Goal: Task Accomplishment & Management: Complete application form

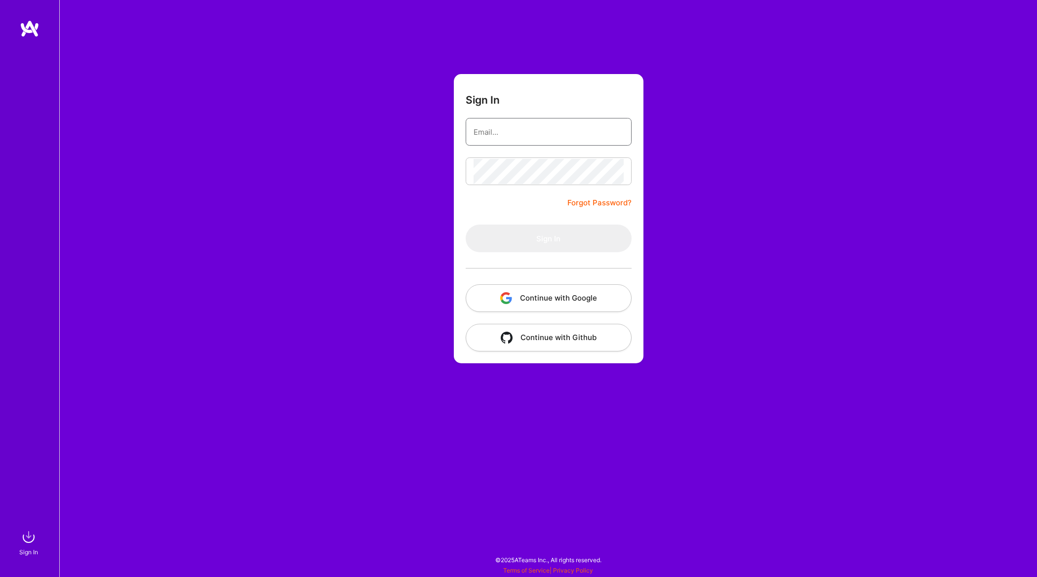
click at [562, 133] on input "email" at bounding box center [549, 131] width 150 height 25
type input "[EMAIL_ADDRESS][DOMAIN_NAME]"
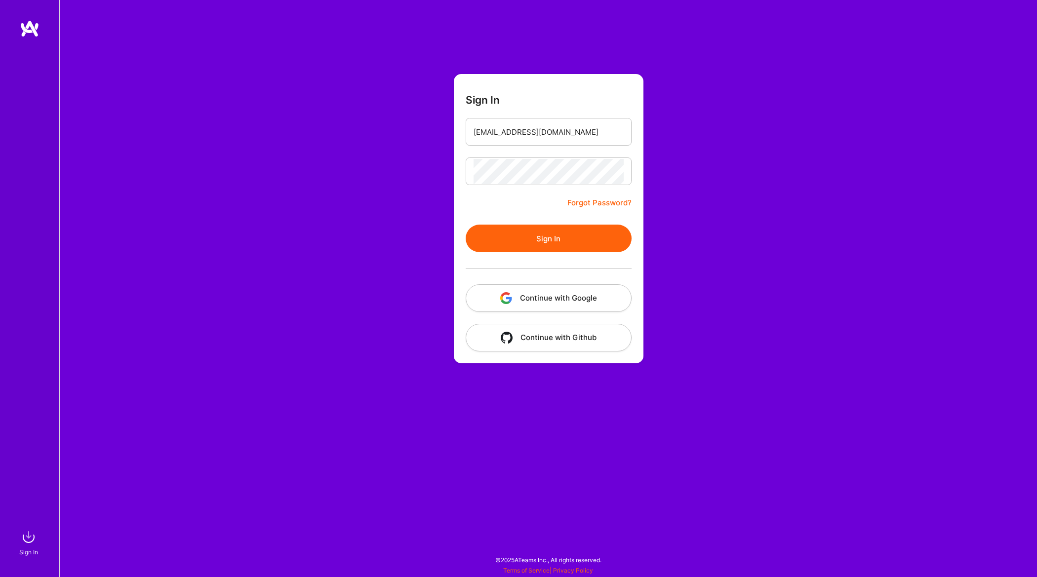
click at [545, 243] on button "Sign In" at bounding box center [549, 239] width 166 height 28
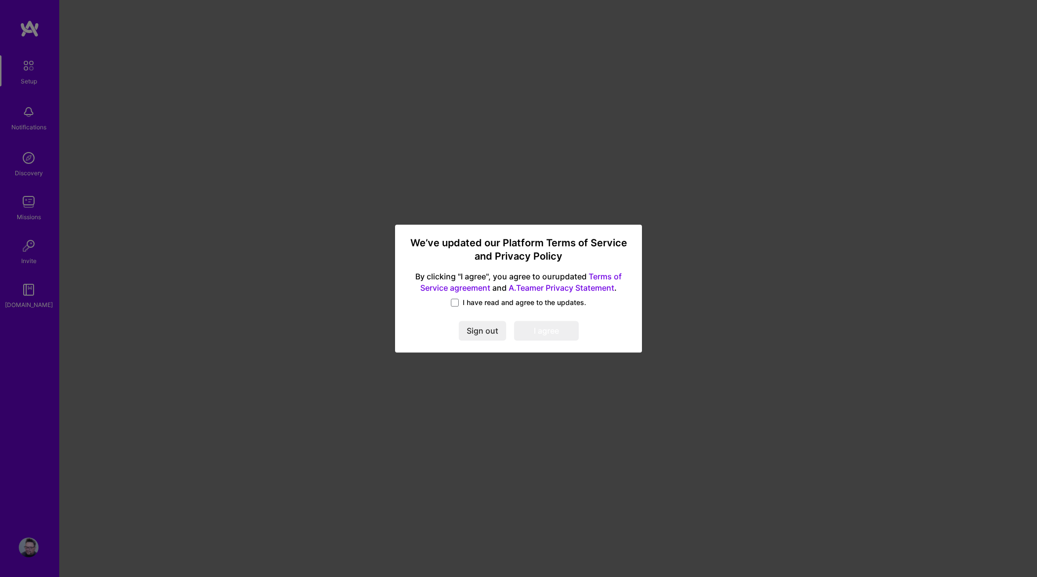
click at [486, 302] on span "I have read and agree to the updates." at bounding box center [524, 303] width 123 height 10
click at [0, 0] on input "I have read and agree to the updates." at bounding box center [0, 0] width 0 height 0
click at [535, 327] on button "I agree" at bounding box center [546, 331] width 65 height 20
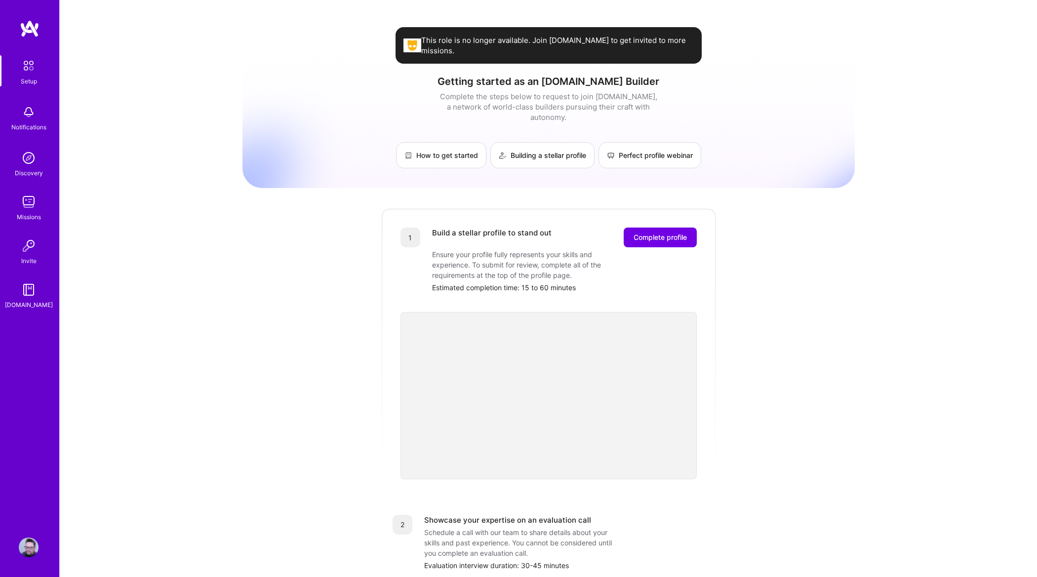
click at [30, 73] on img at bounding box center [28, 65] width 21 height 21
click at [22, 63] on img at bounding box center [28, 65] width 21 height 21
click at [630, 231] on button "Complete profile" at bounding box center [660, 238] width 73 height 20
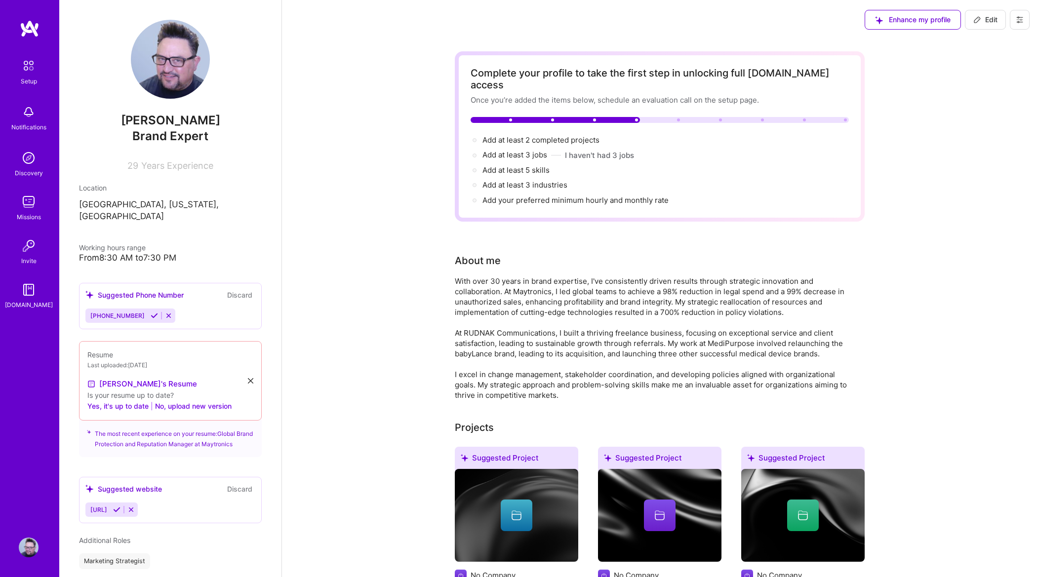
click at [982, 20] on span "Edit" at bounding box center [985, 20] width 24 height 10
select select "US"
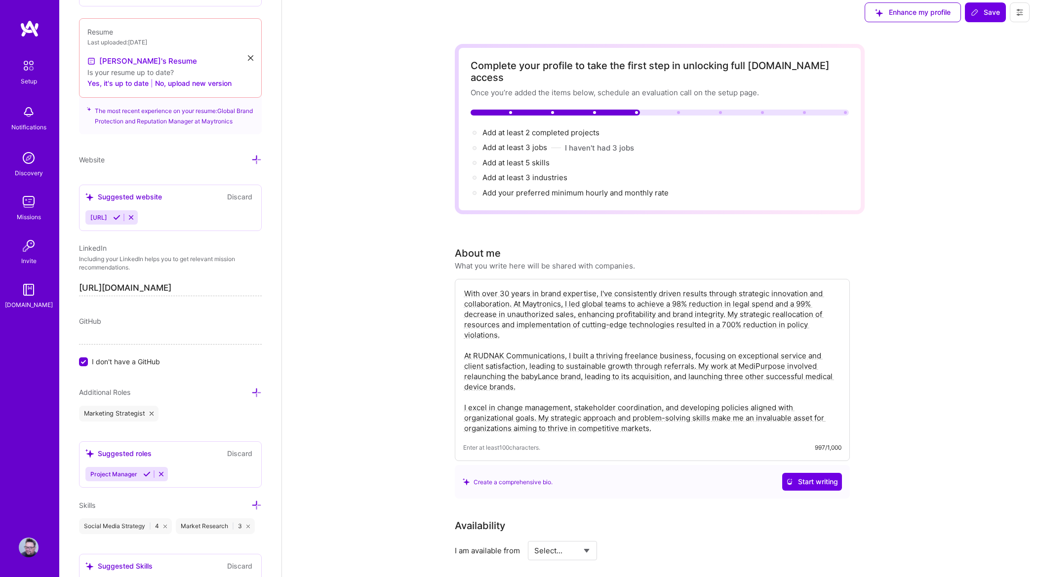
scroll to position [47, 0]
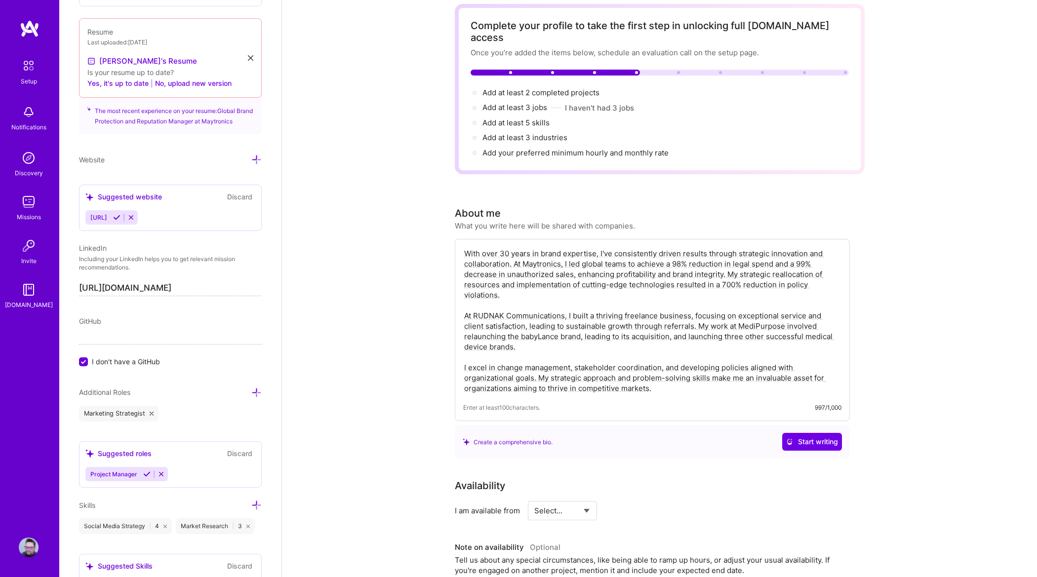
click at [569, 498] on select "Select... Right Now Future Date Not Available" at bounding box center [562, 510] width 57 height 25
select select "Right Now"
click at [534, 498] on select "Select... Right Now Future Date Not Available" at bounding box center [562, 510] width 57 height 25
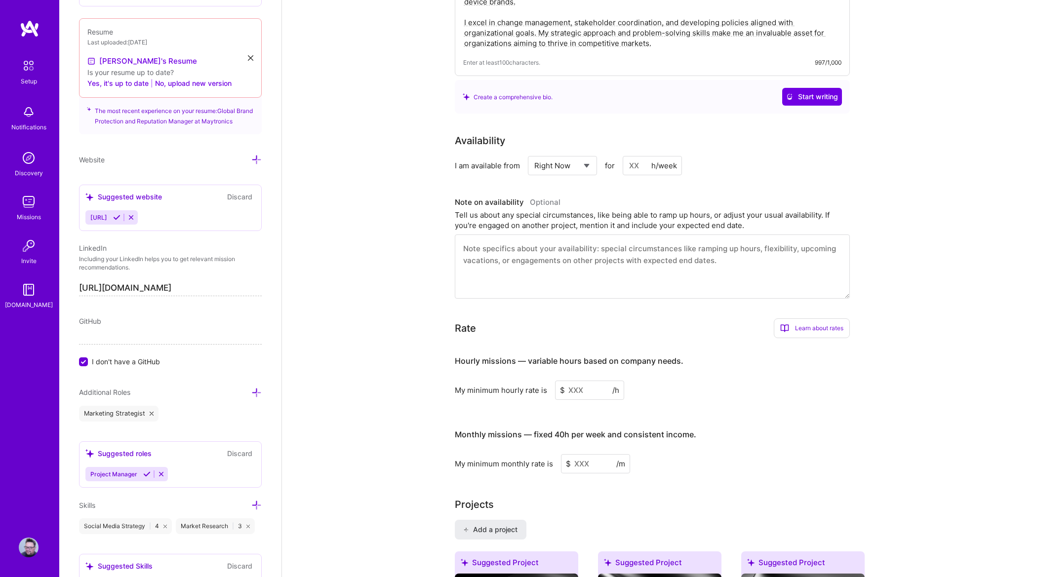
scroll to position [488, 0]
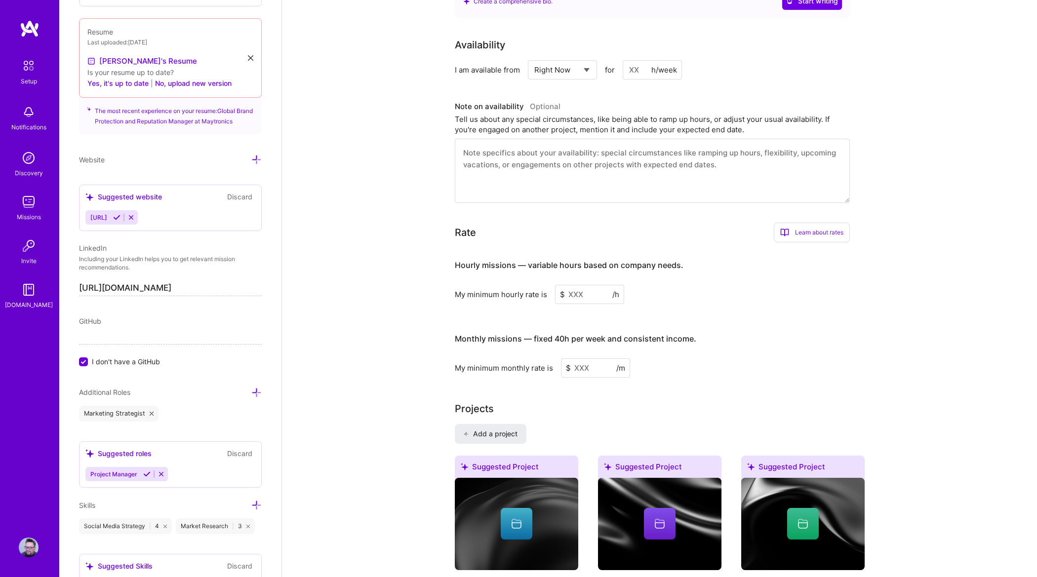
drag, startPoint x: 589, startPoint y: 281, endPoint x: 563, endPoint y: 278, distance: 25.4
click at [563, 285] on div "$ /h" at bounding box center [589, 294] width 69 height 19
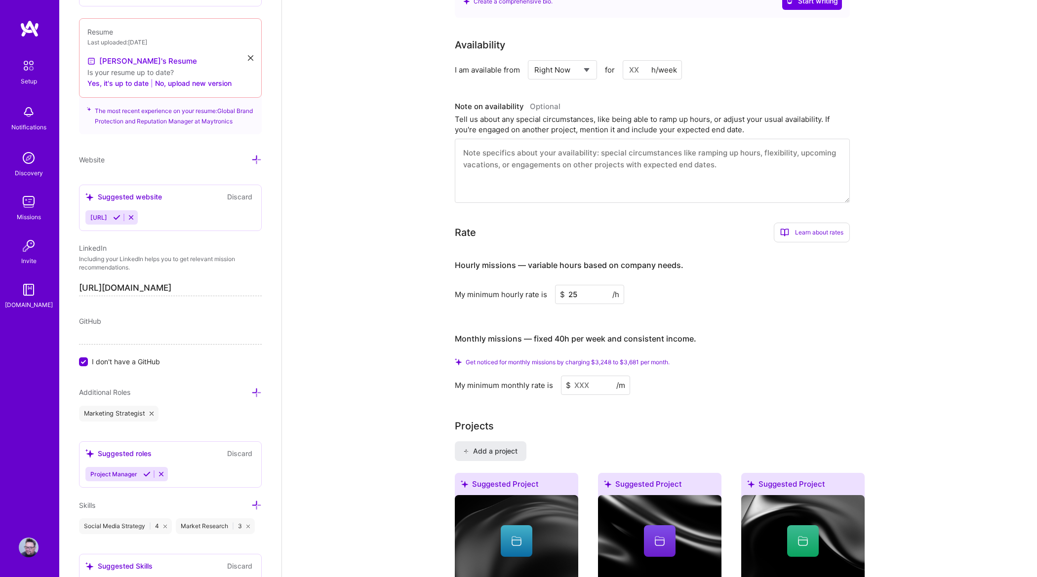
type input "25"
click at [599, 376] on input at bounding box center [595, 385] width 69 height 19
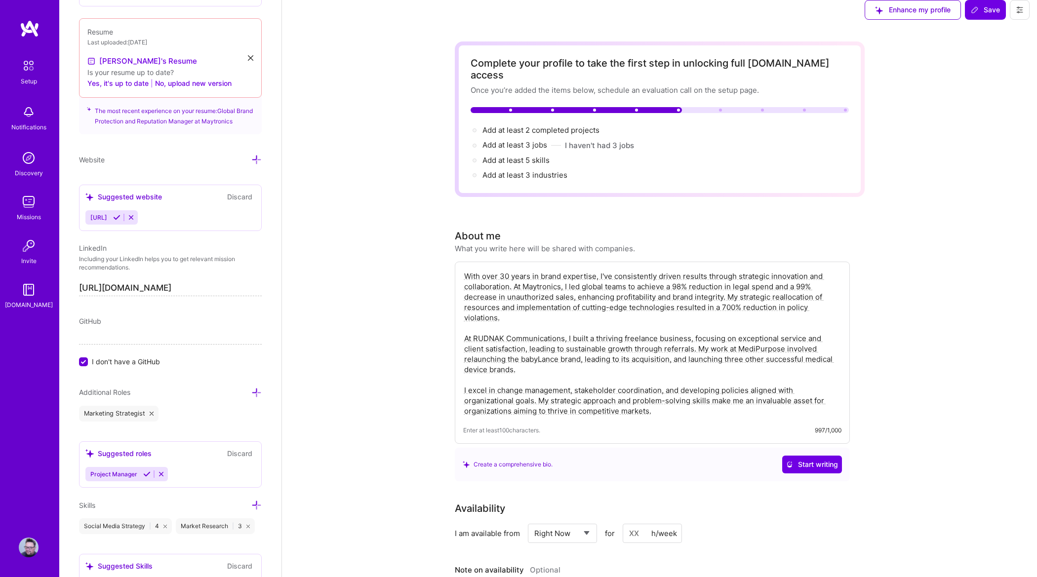
scroll to position [0, 0]
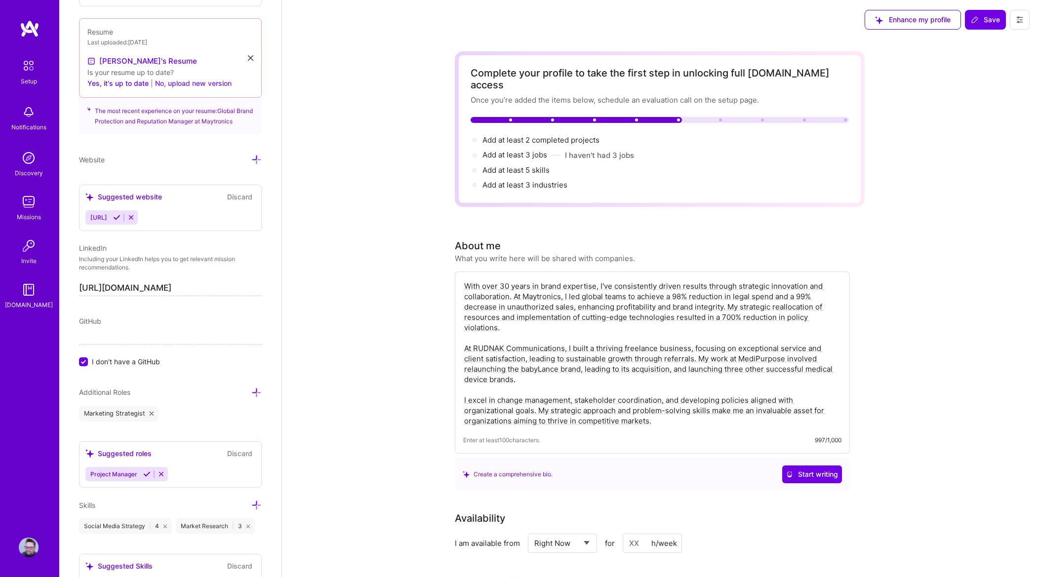
type input "3681"
click at [226, 84] on button "No, upload new version" at bounding box center [193, 84] width 77 height 12
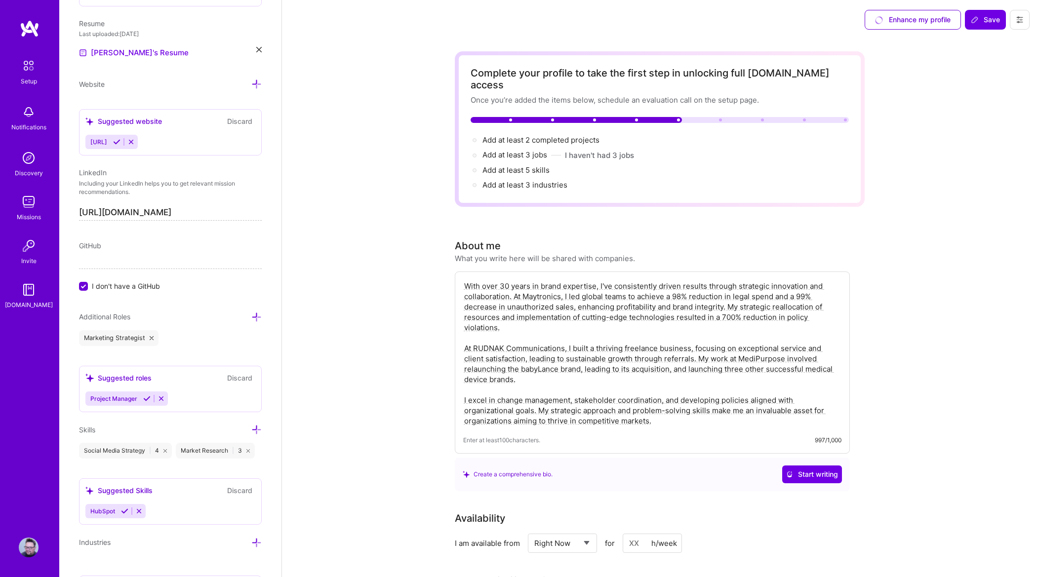
click at [135, 141] on icon at bounding box center [130, 141] width 7 height 7
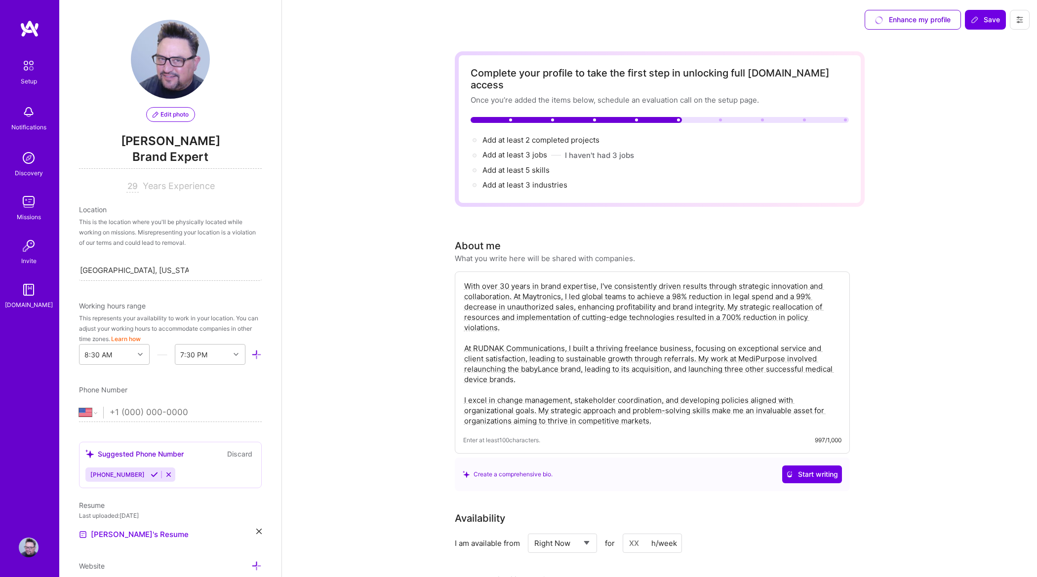
click at [189, 155] on span "Brand Expert" at bounding box center [170, 159] width 183 height 20
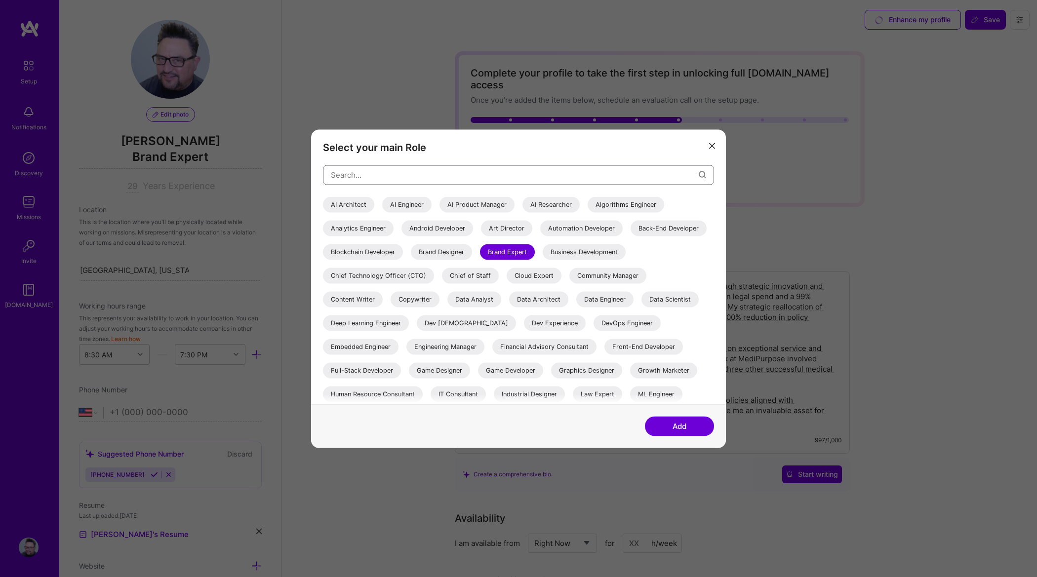
click at [379, 167] on input "modal" at bounding box center [515, 174] width 368 height 25
type input "brand"
click at [561, 279] on div "Cloud Expert" at bounding box center [534, 276] width 55 height 16
click at [535, 249] on div "Brand Expert" at bounding box center [507, 252] width 55 height 16
click at [680, 425] on button "Add" at bounding box center [679, 426] width 69 height 20
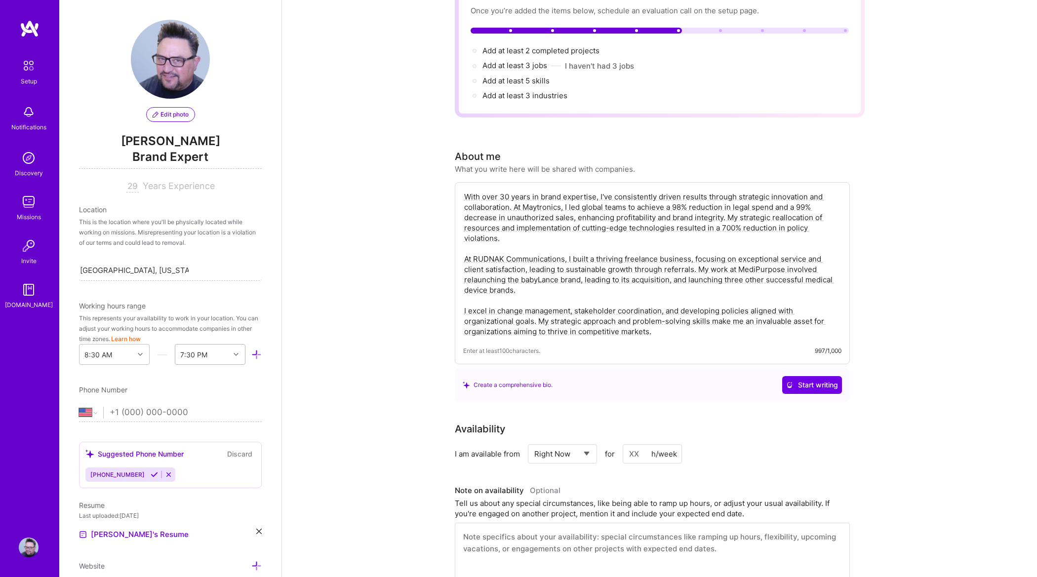
scroll to position [90, 0]
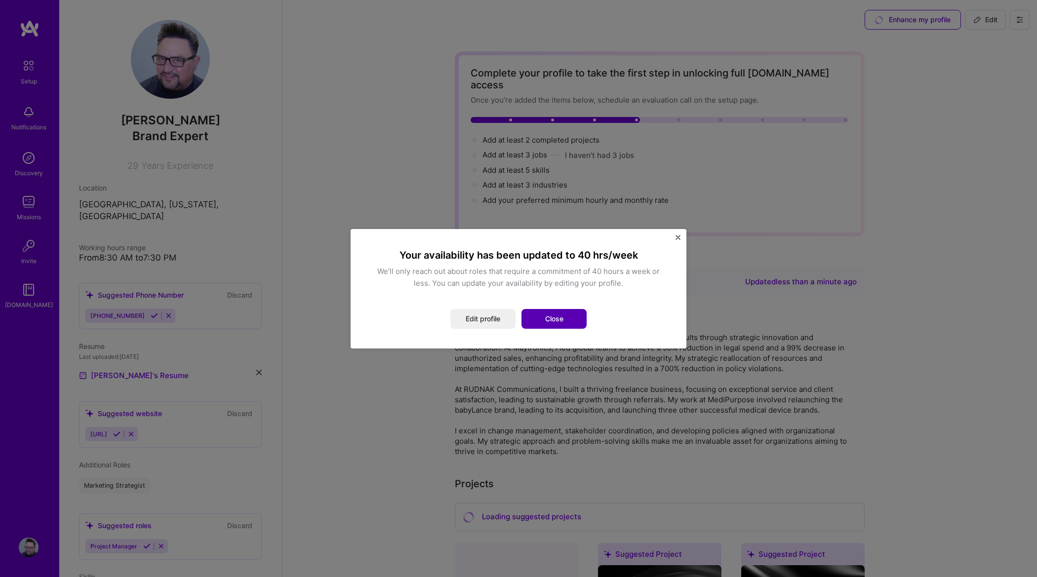
click at [560, 321] on button "Close" at bounding box center [553, 319] width 65 height 20
